Goal: Find specific page/section: Find specific page/section

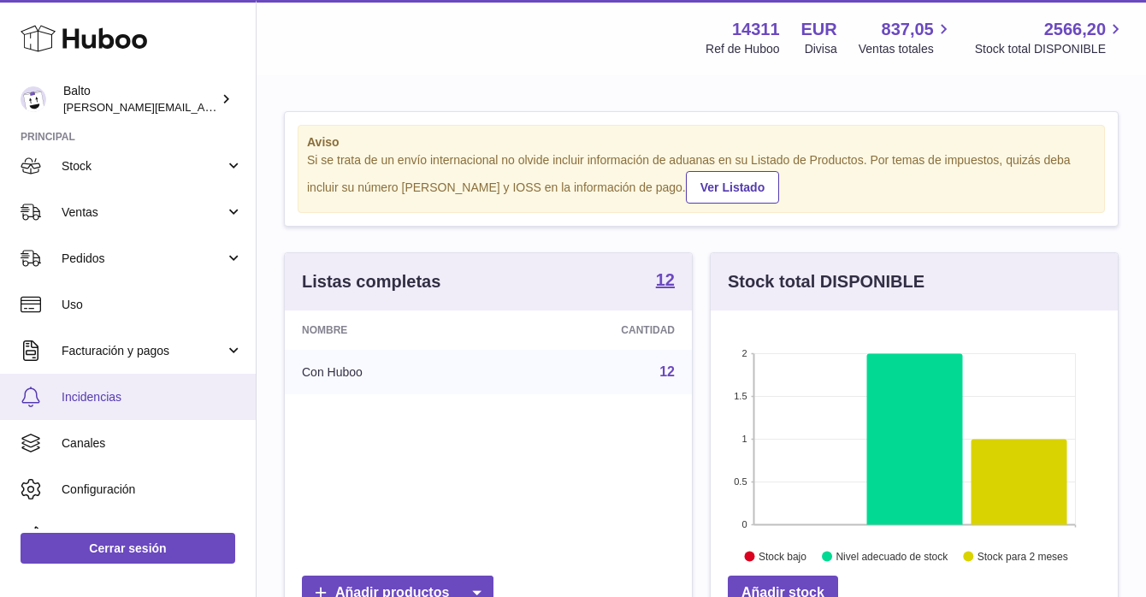
scroll to position [133, 0]
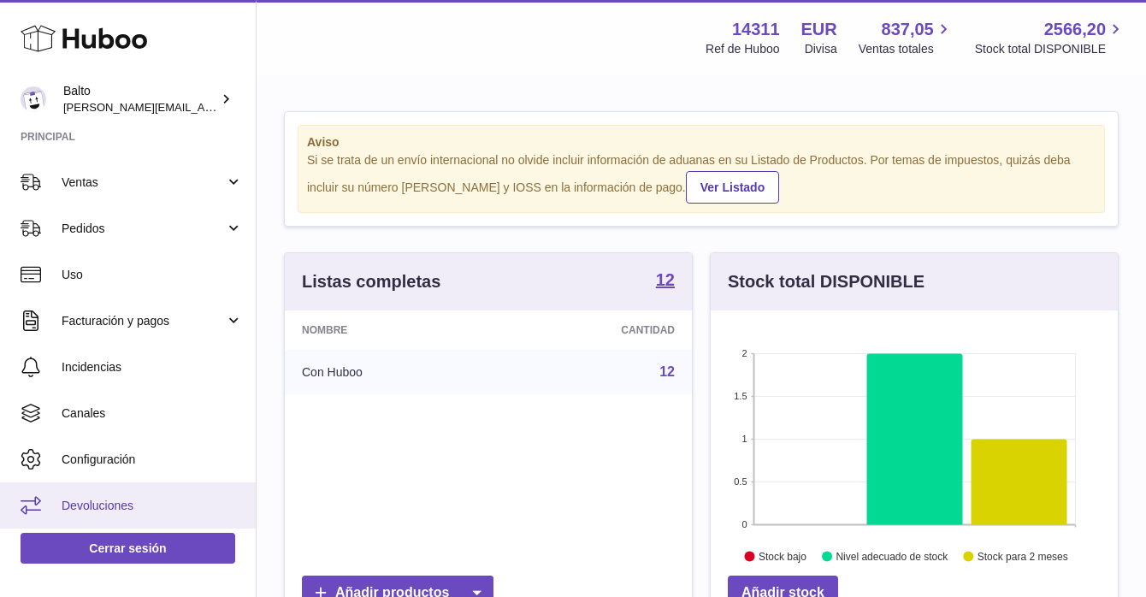
click at [138, 504] on span "Devoluciones" at bounding box center [152, 506] width 181 height 16
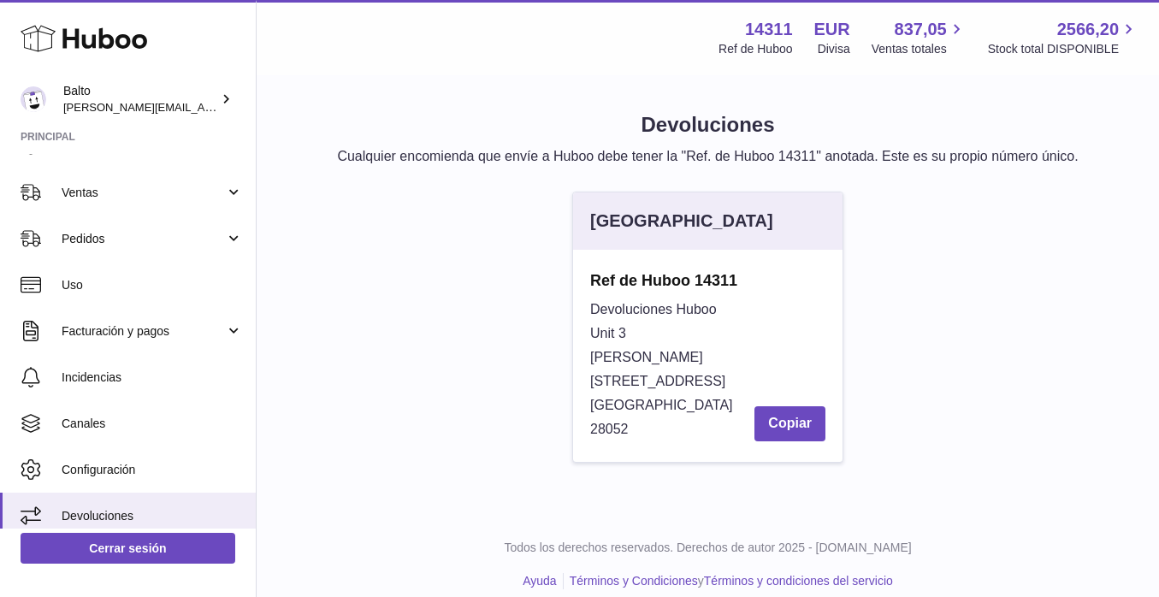
scroll to position [124, 0]
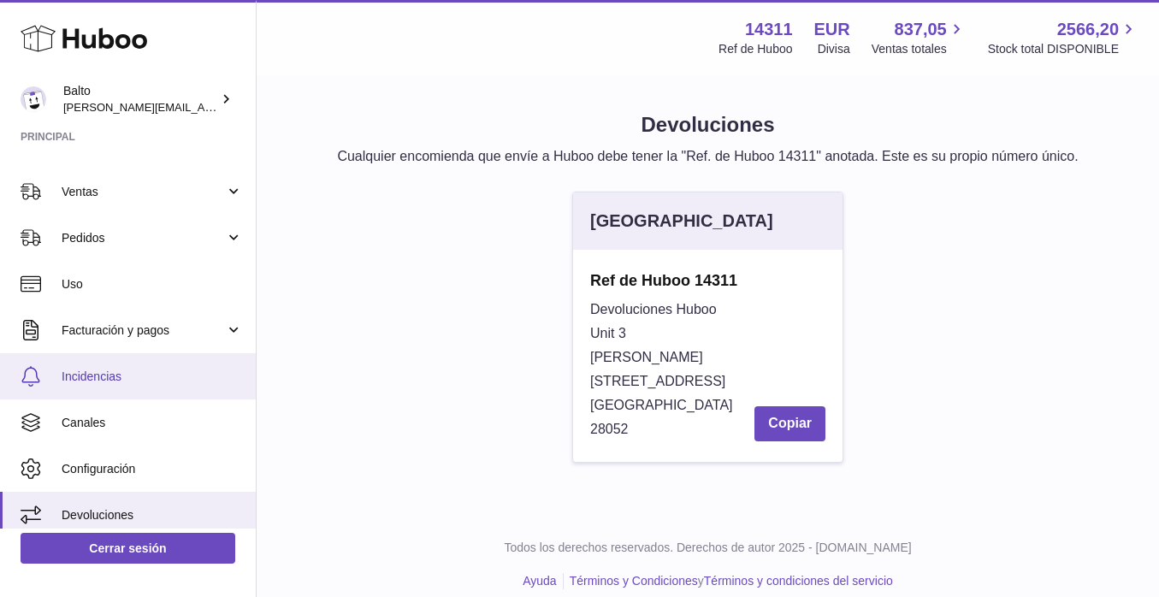
click at [83, 373] on span "Incidencias" at bounding box center [152, 377] width 181 height 16
